Goal: Task Accomplishment & Management: Use online tool/utility

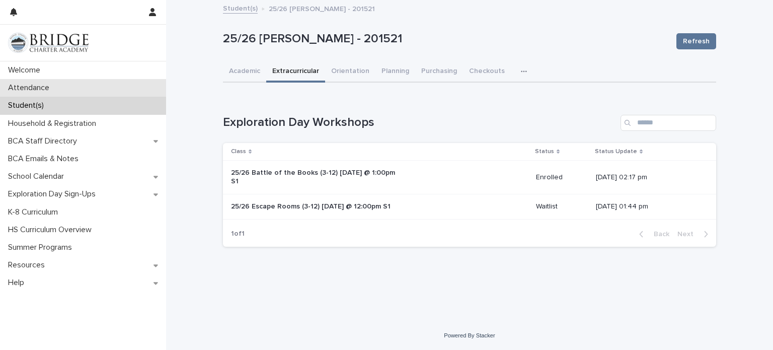
click at [115, 88] on div "Attendance" at bounding box center [83, 88] width 166 height 18
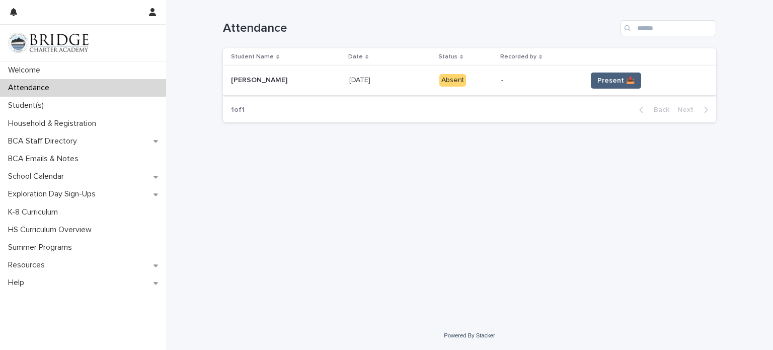
click at [600, 80] on span "Present 📥" at bounding box center [615, 80] width 37 height 10
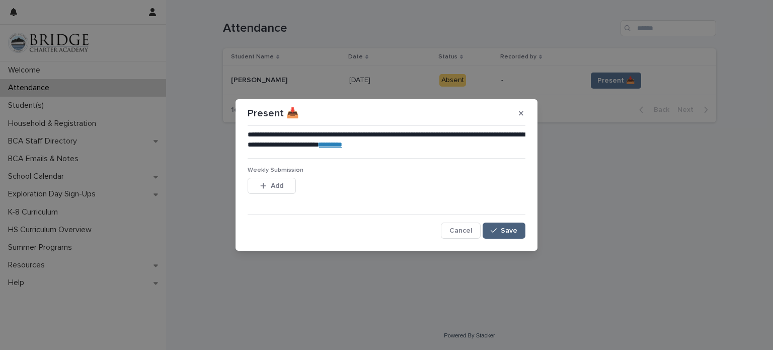
click at [507, 229] on span "Save" at bounding box center [509, 230] width 17 height 7
